Goal: Information Seeking & Learning: Find specific fact

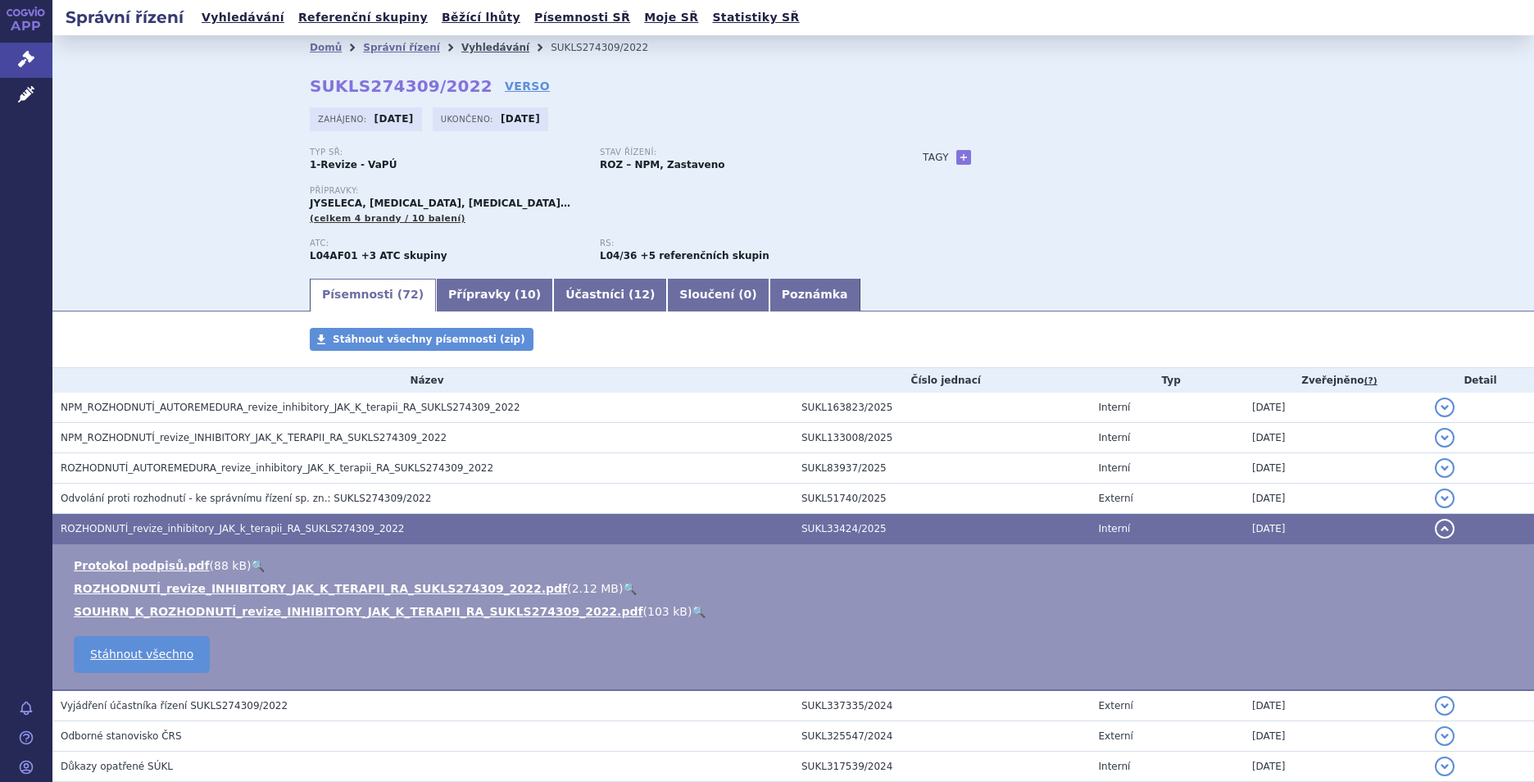
click at [483, 48] on link "Vyhledávání" at bounding box center [495, 47] width 68 height 11
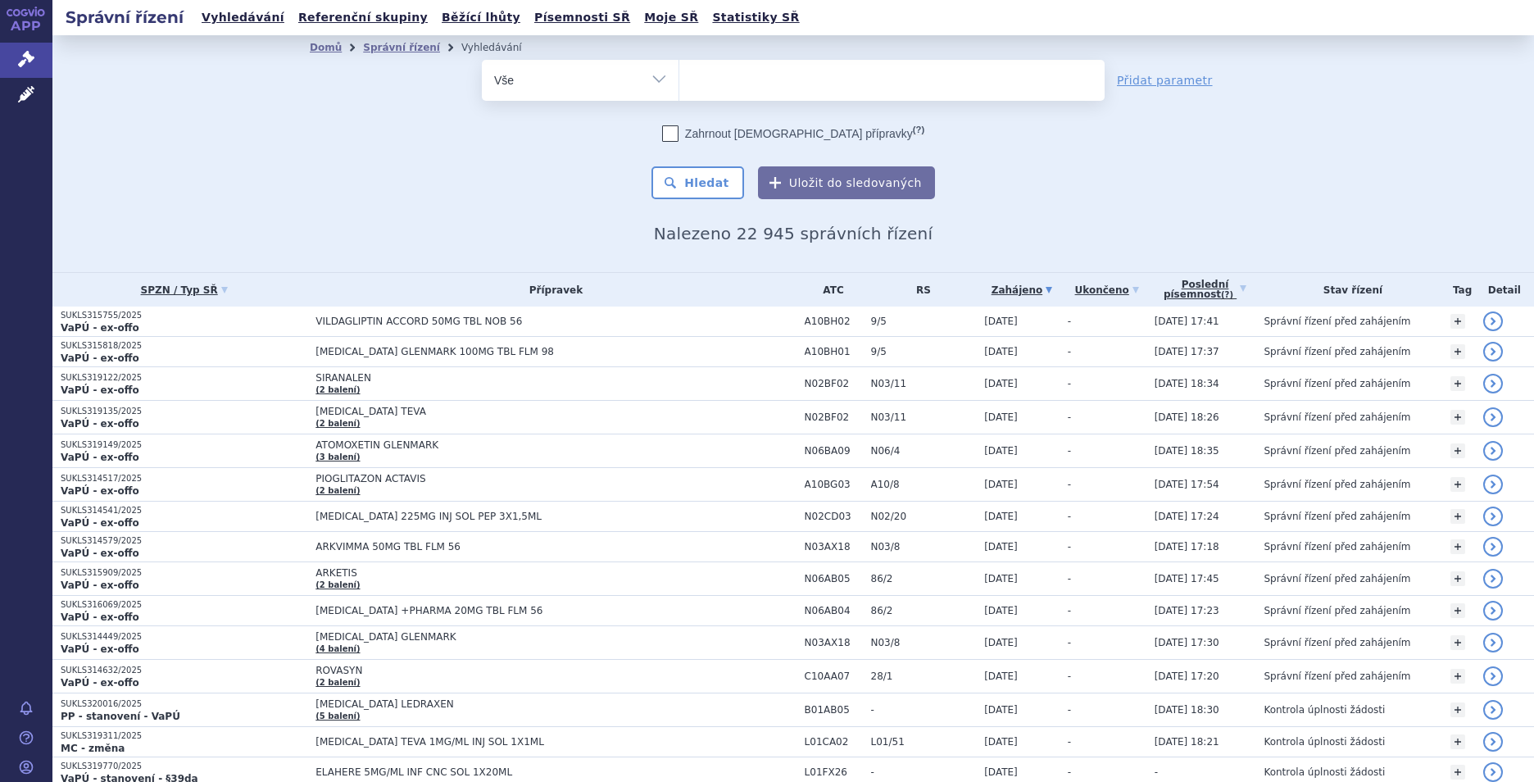
click at [728, 84] on ul at bounding box center [891, 77] width 425 height 34
click at [679, 84] on select at bounding box center [678, 79] width 1 height 41
type input "st"
type input "ste"
type input "stel"
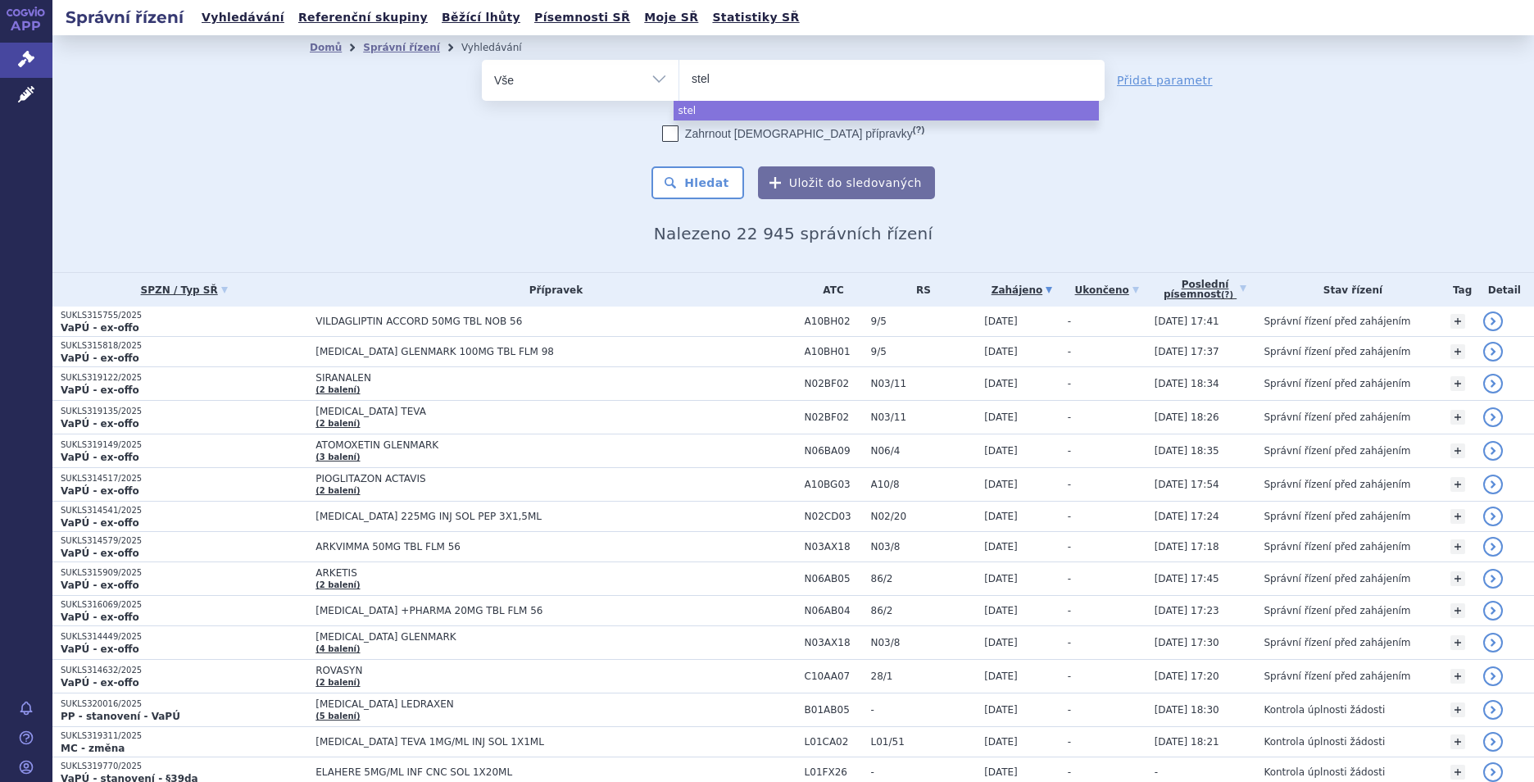
type input "stela"
type input "[MEDICAL_DATA]"
select select "[MEDICAL_DATA]"
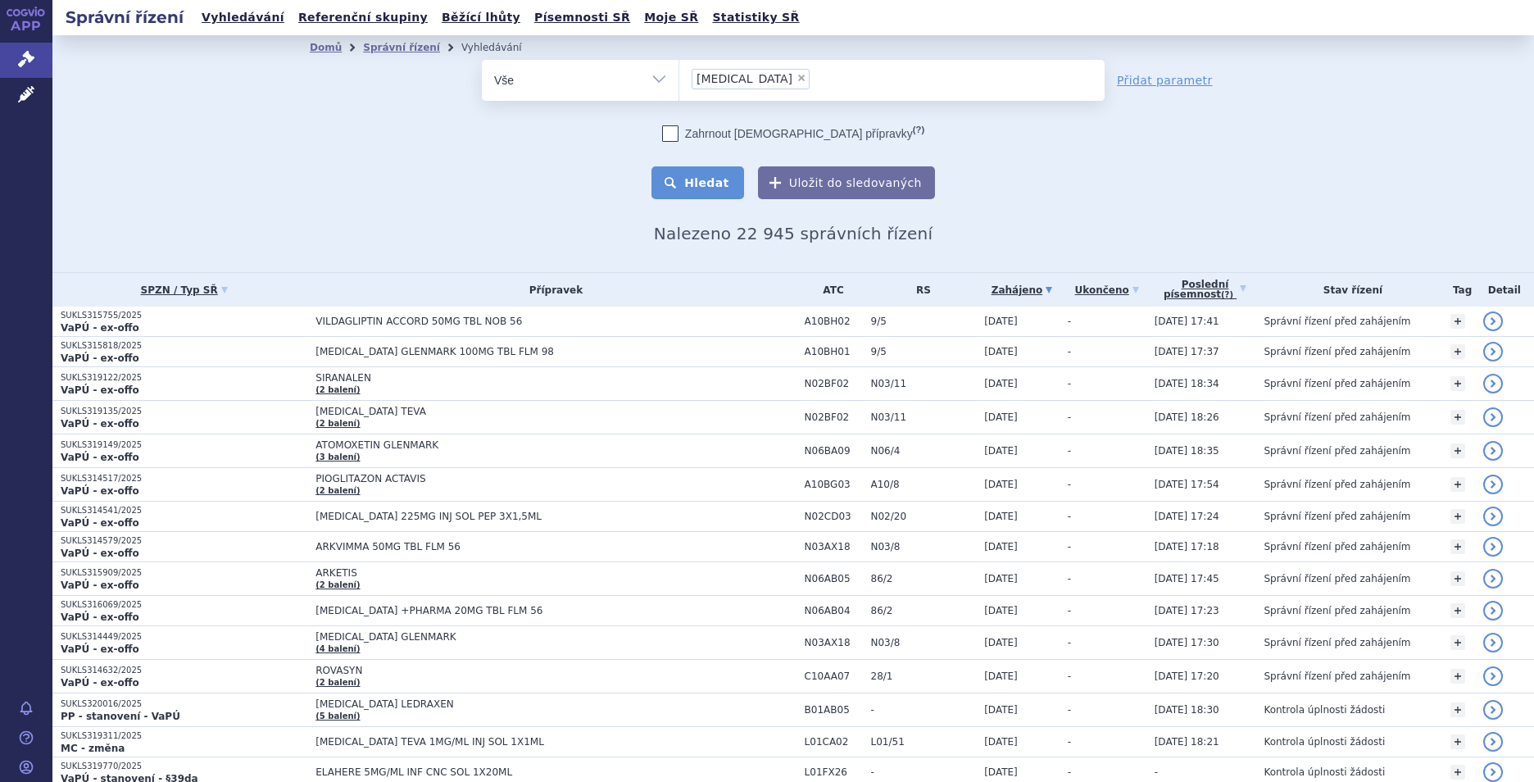
click at [706, 184] on button "Hledat" at bounding box center [697, 182] width 93 height 33
